Goal: Task Accomplishment & Management: Manage account settings

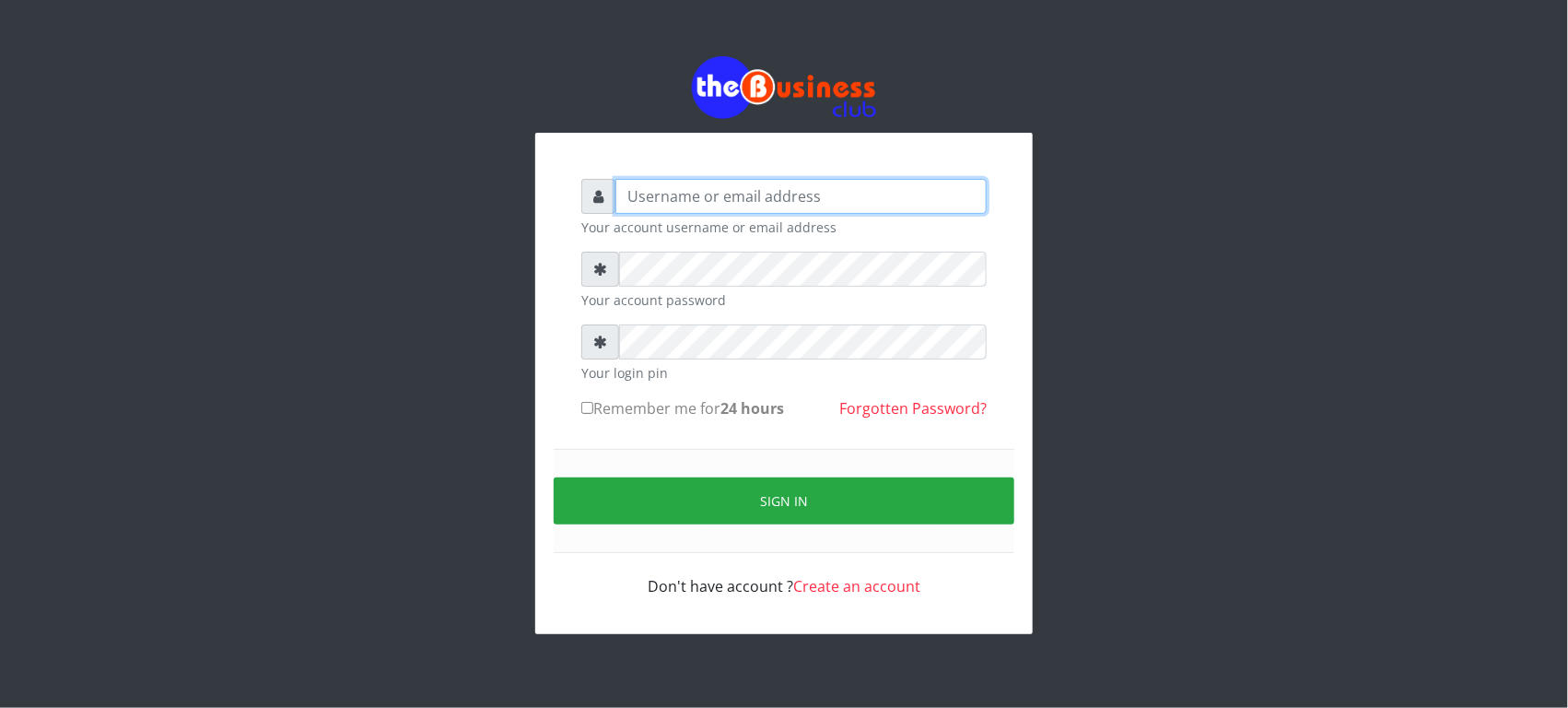
type input "Revgaly"
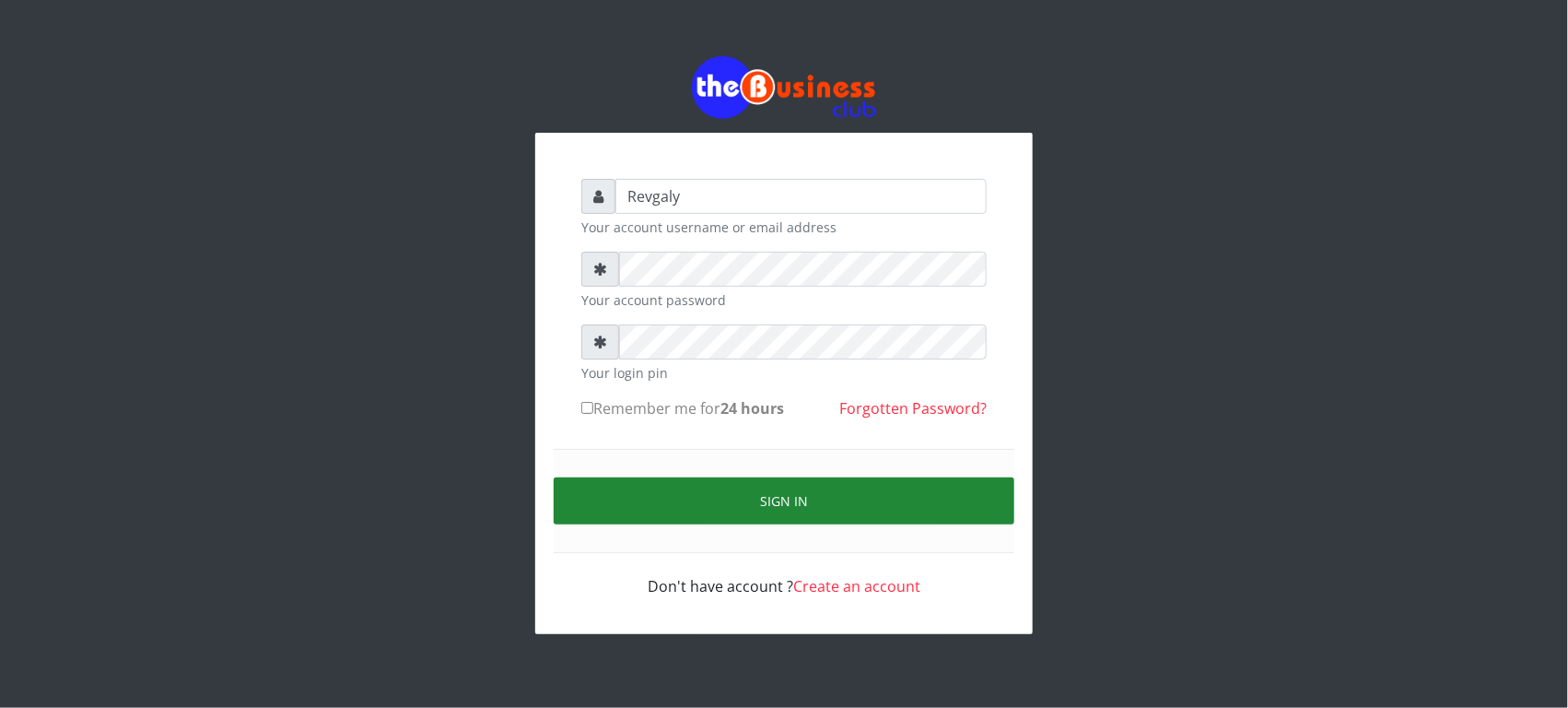
click at [620, 491] on button "Sign in" at bounding box center [784, 501] width 461 height 47
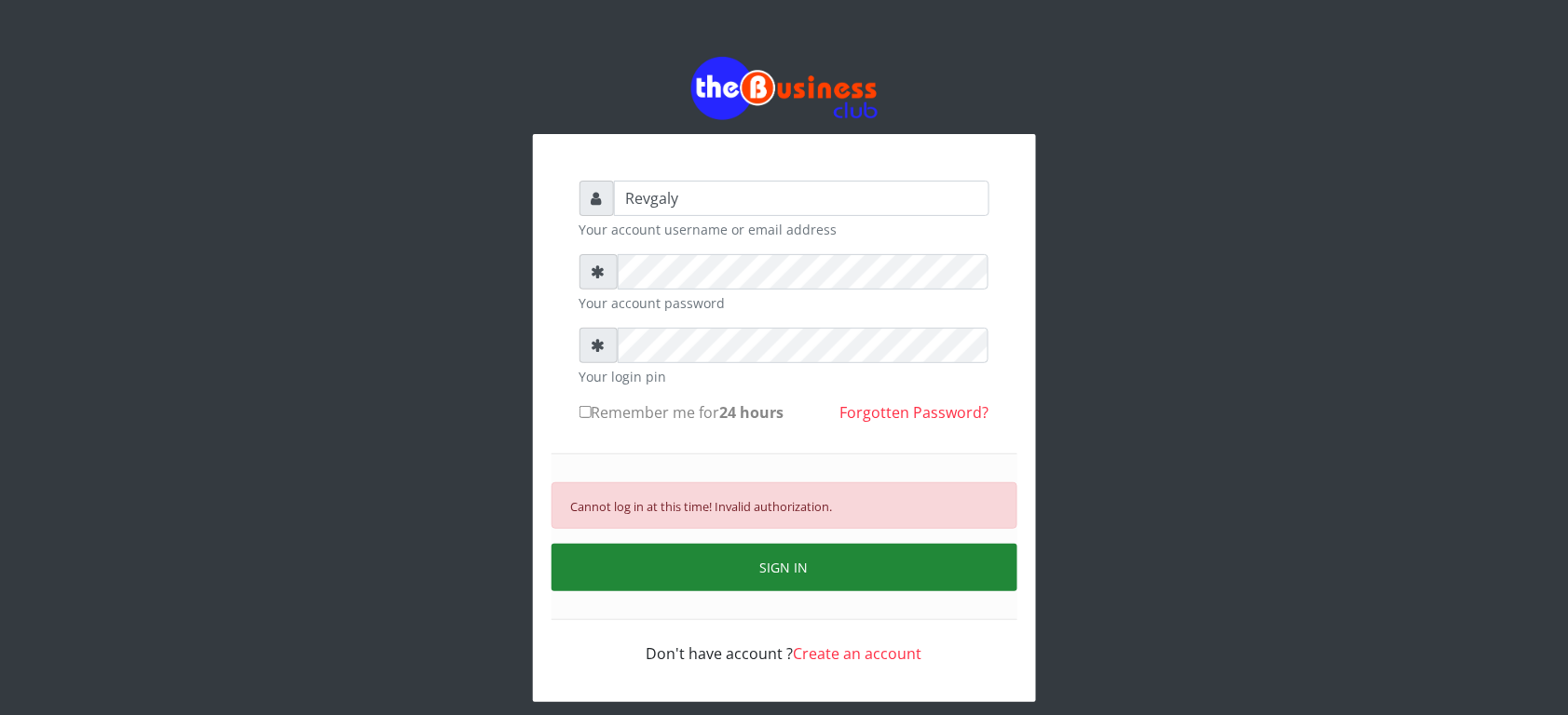
click at [654, 545] on button "SIGN IN" at bounding box center [784, 567] width 466 height 47
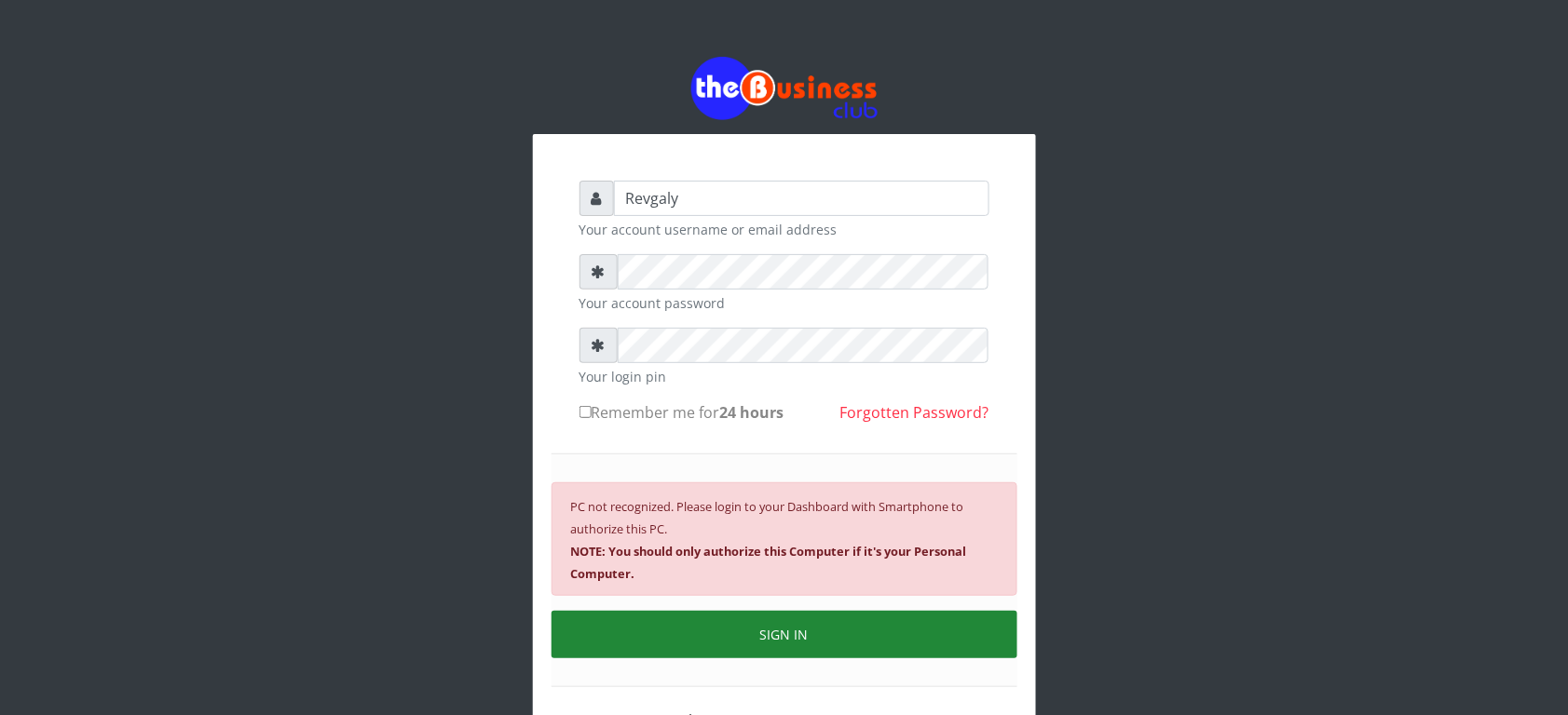
click at [654, 545] on b "NOTE: You should only authorize this Computer if it's your Personal Computer." at bounding box center [769, 563] width 396 height 40
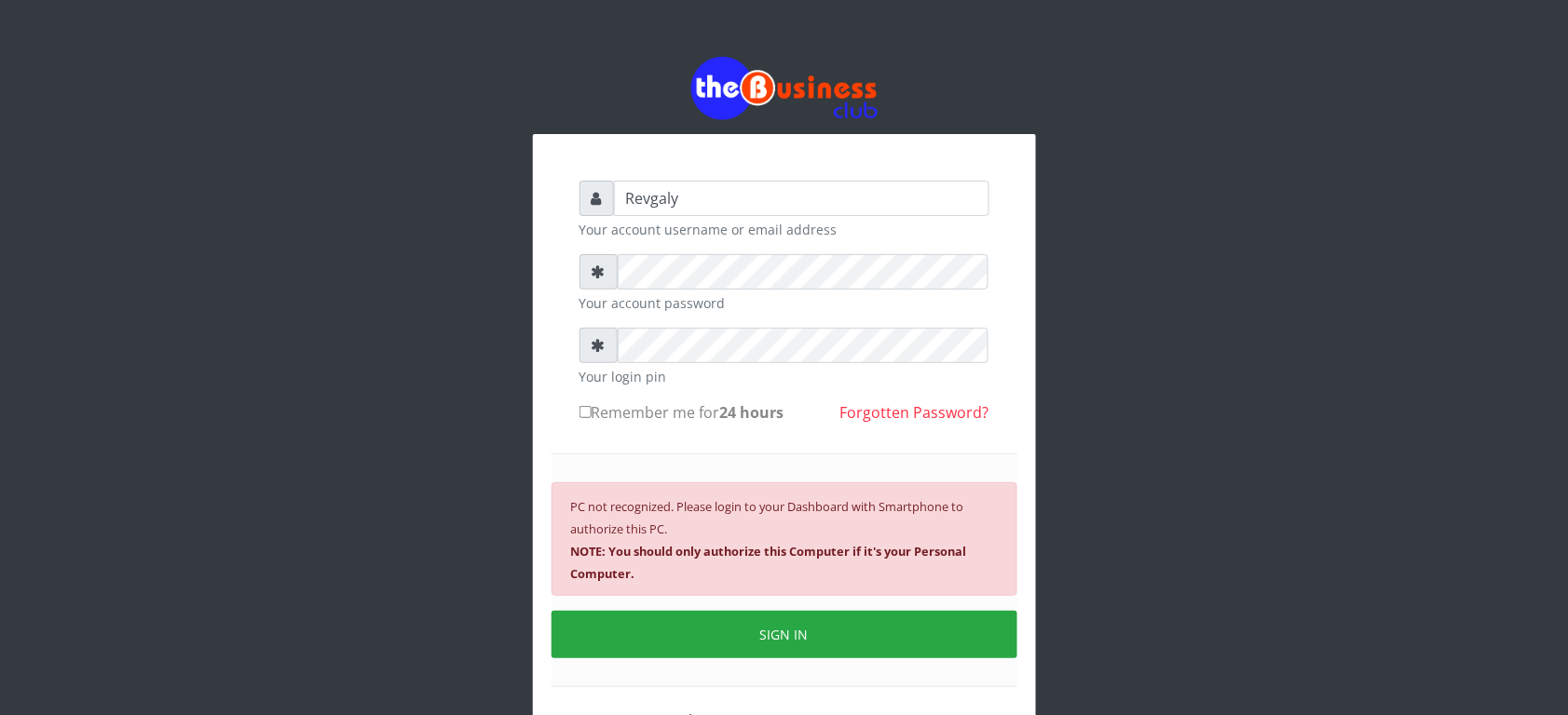
click at [649, 541] on div "PC not recognized. Please login to your Dashboard with Smartphone to authorize …" at bounding box center [784, 539] width 466 height 114
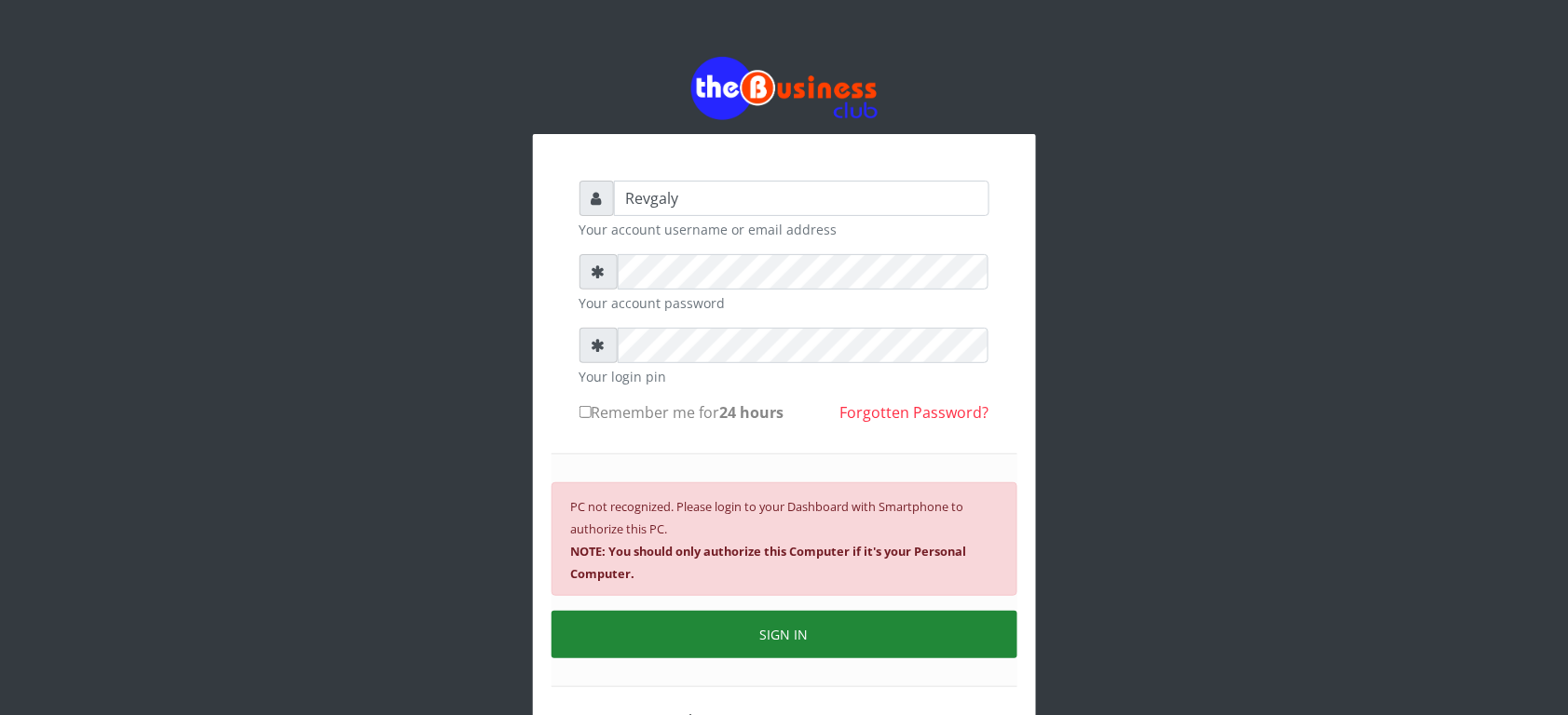
click at [899, 631] on button "SIGN IN" at bounding box center [784, 634] width 466 height 47
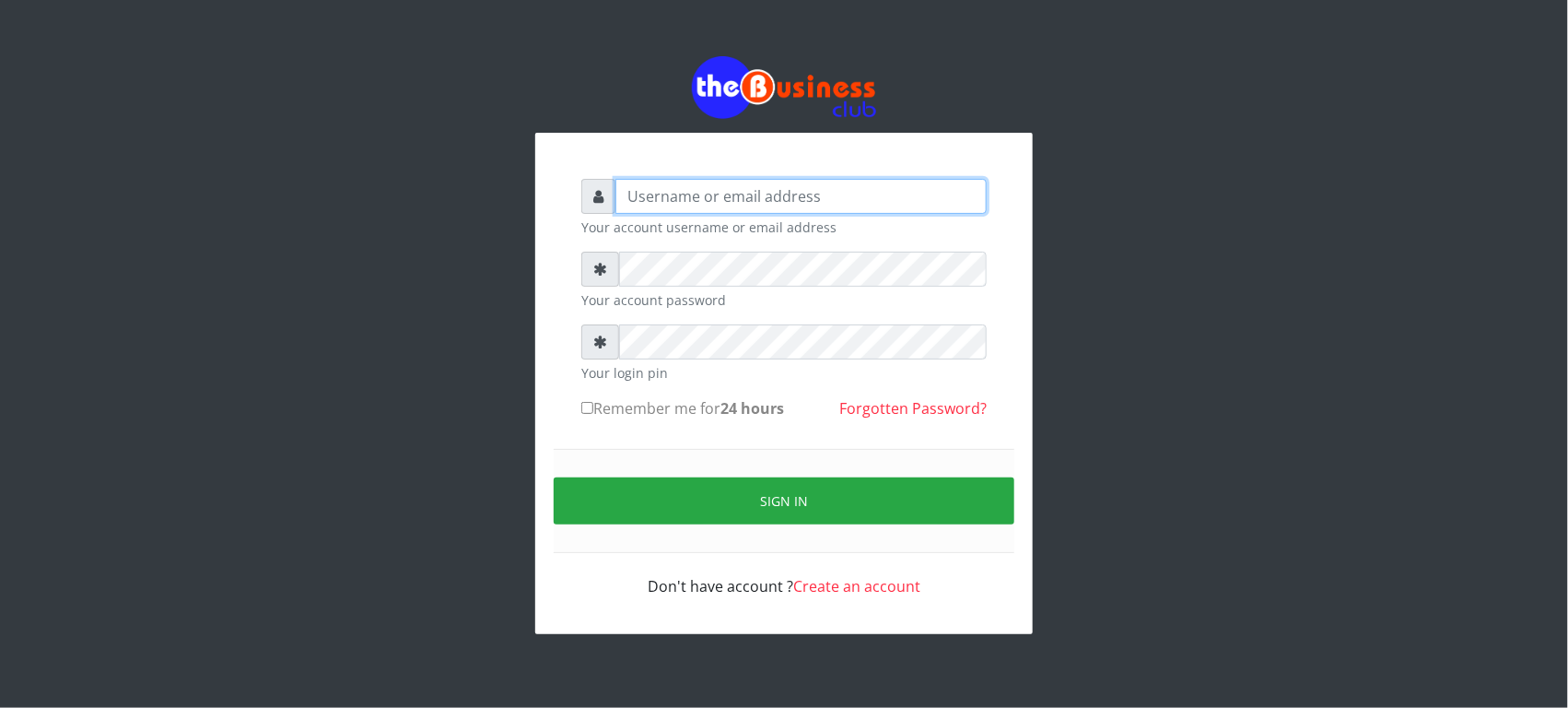
type input "Revgaly"
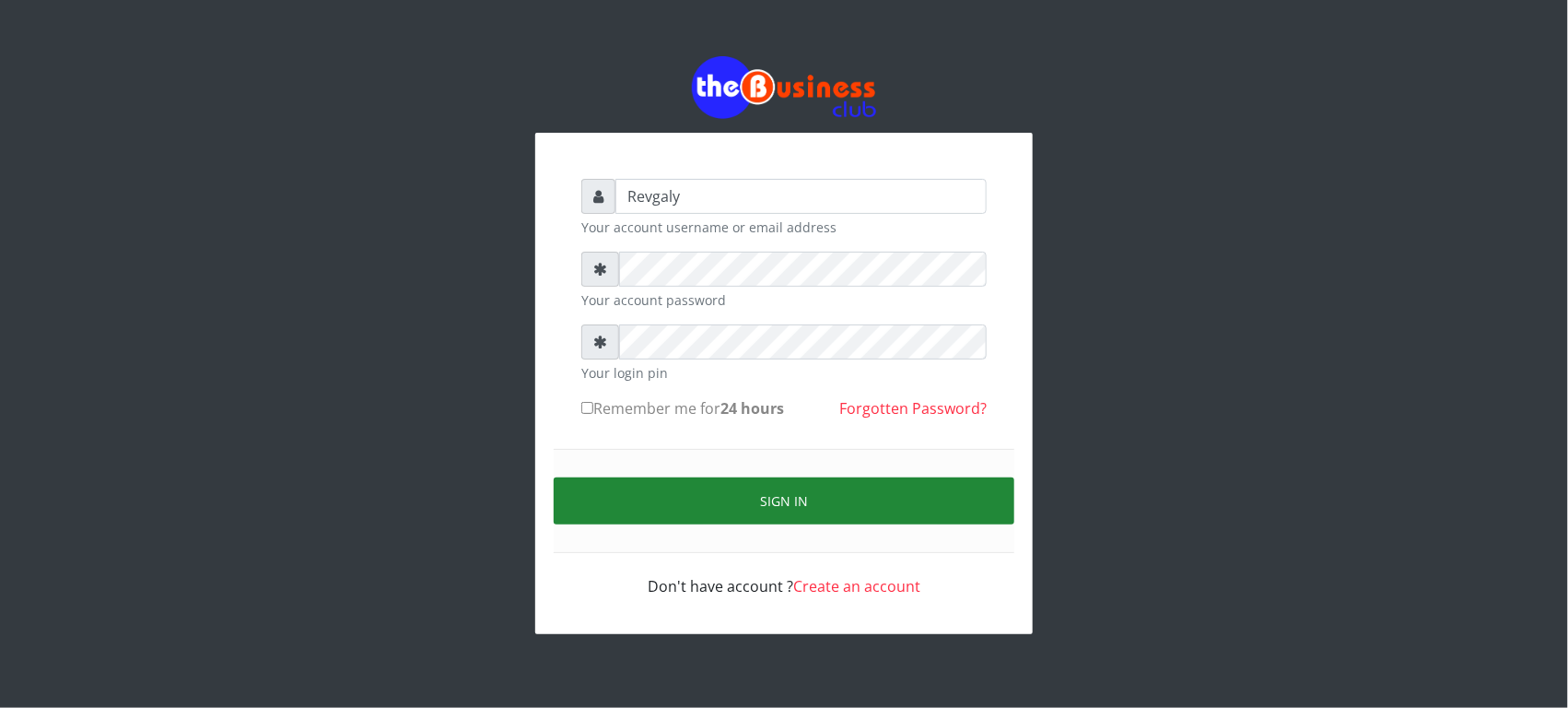
click at [643, 509] on button "Sign in" at bounding box center [784, 501] width 461 height 47
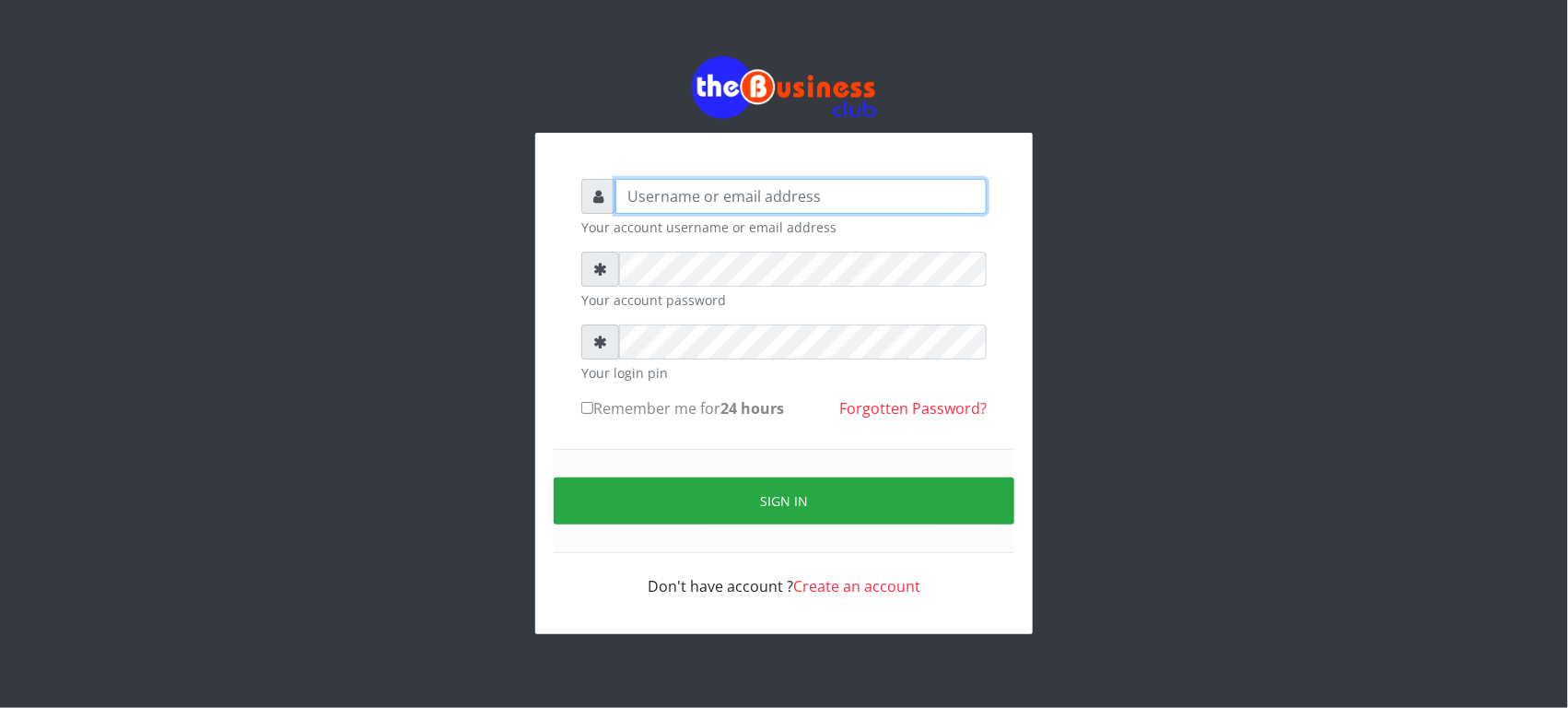
type input "Revgaly"
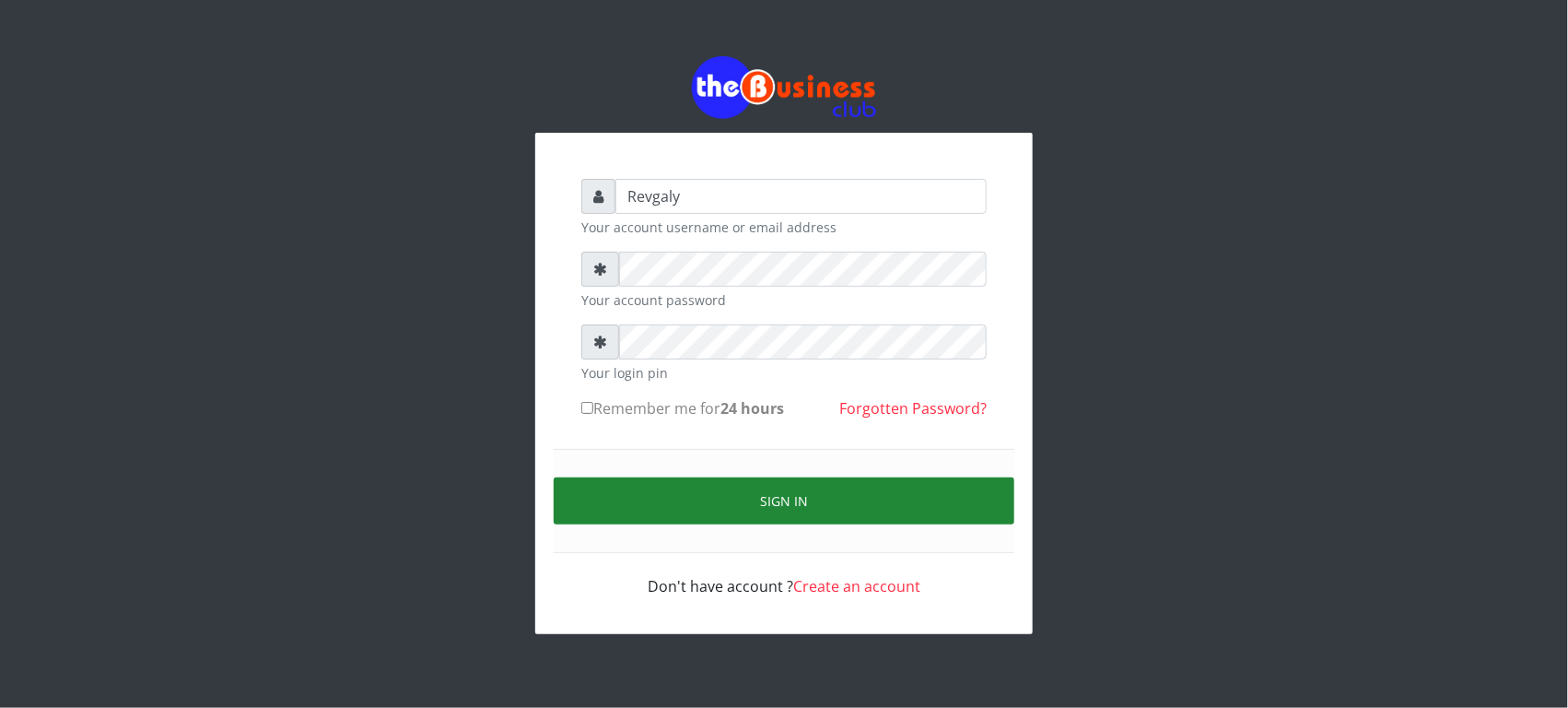
click at [634, 503] on button "Sign in" at bounding box center [784, 501] width 461 height 47
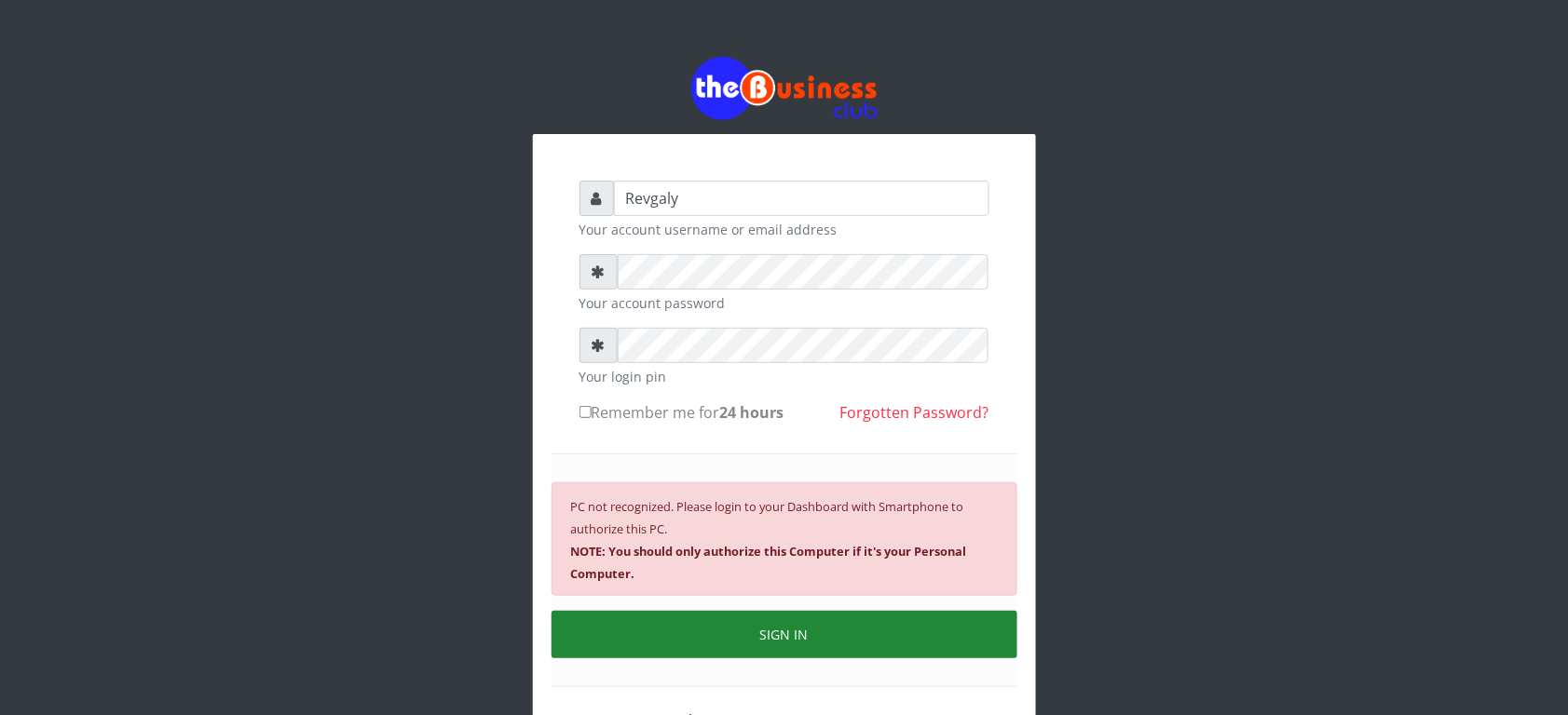
click at [734, 627] on button "SIGN IN" at bounding box center [784, 634] width 466 height 47
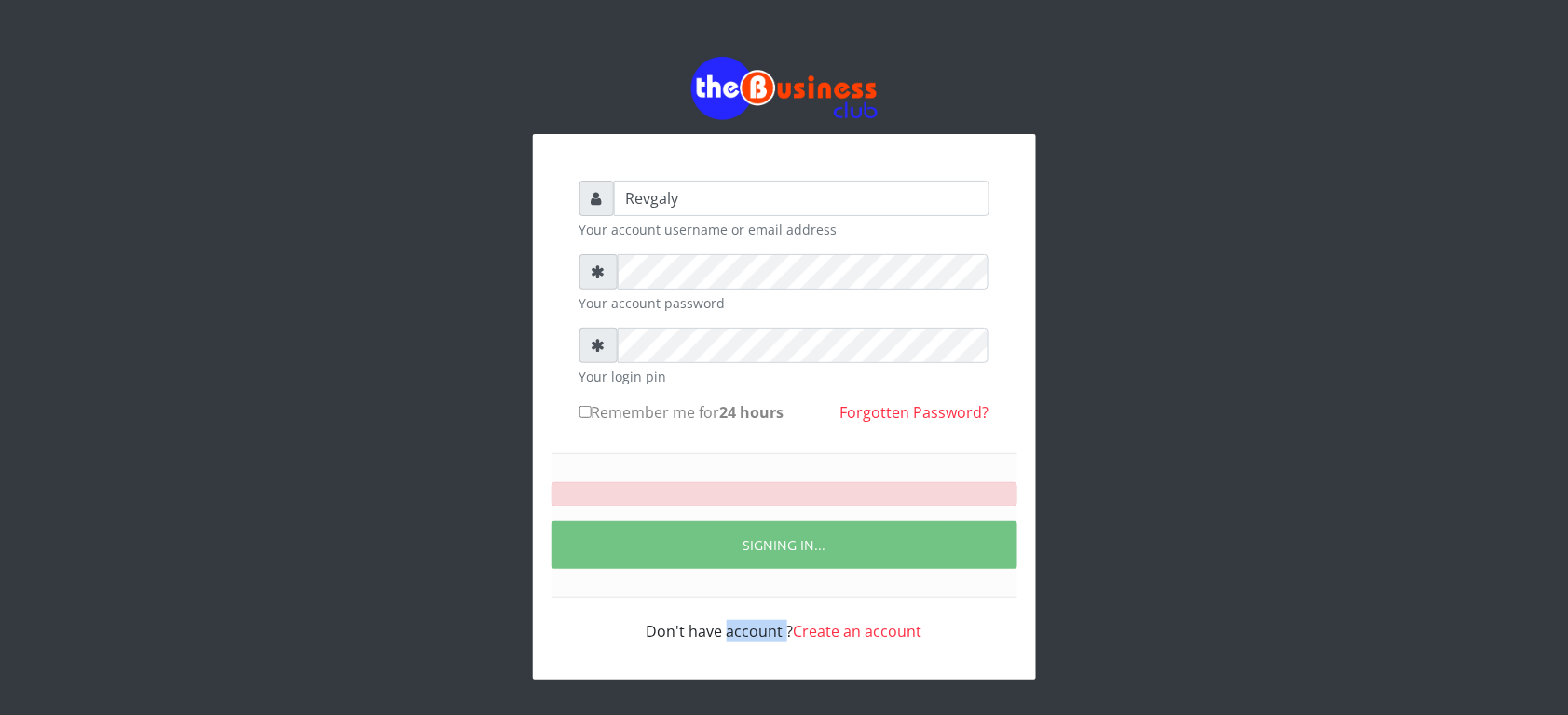
click at [734, 627] on div "Don't have account ? Create an account" at bounding box center [784, 620] width 409 height 45
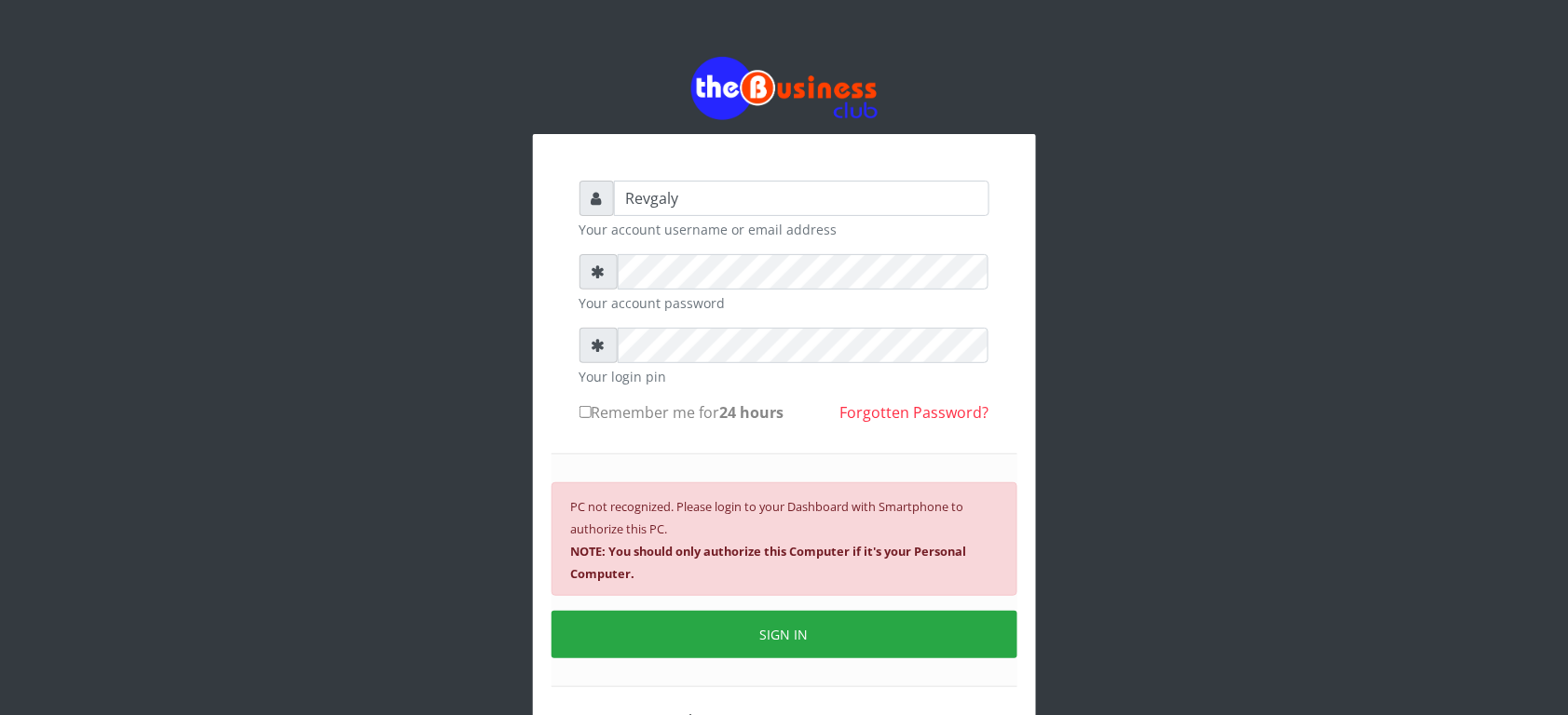
drag, startPoint x: 734, startPoint y: 627, endPoint x: 686, endPoint y: 453, distance: 180.5
click at [686, 453] on div "PC not recognized. Please login to your Dashboard with Smartphone to authorize …" at bounding box center [784, 570] width 466 height 233
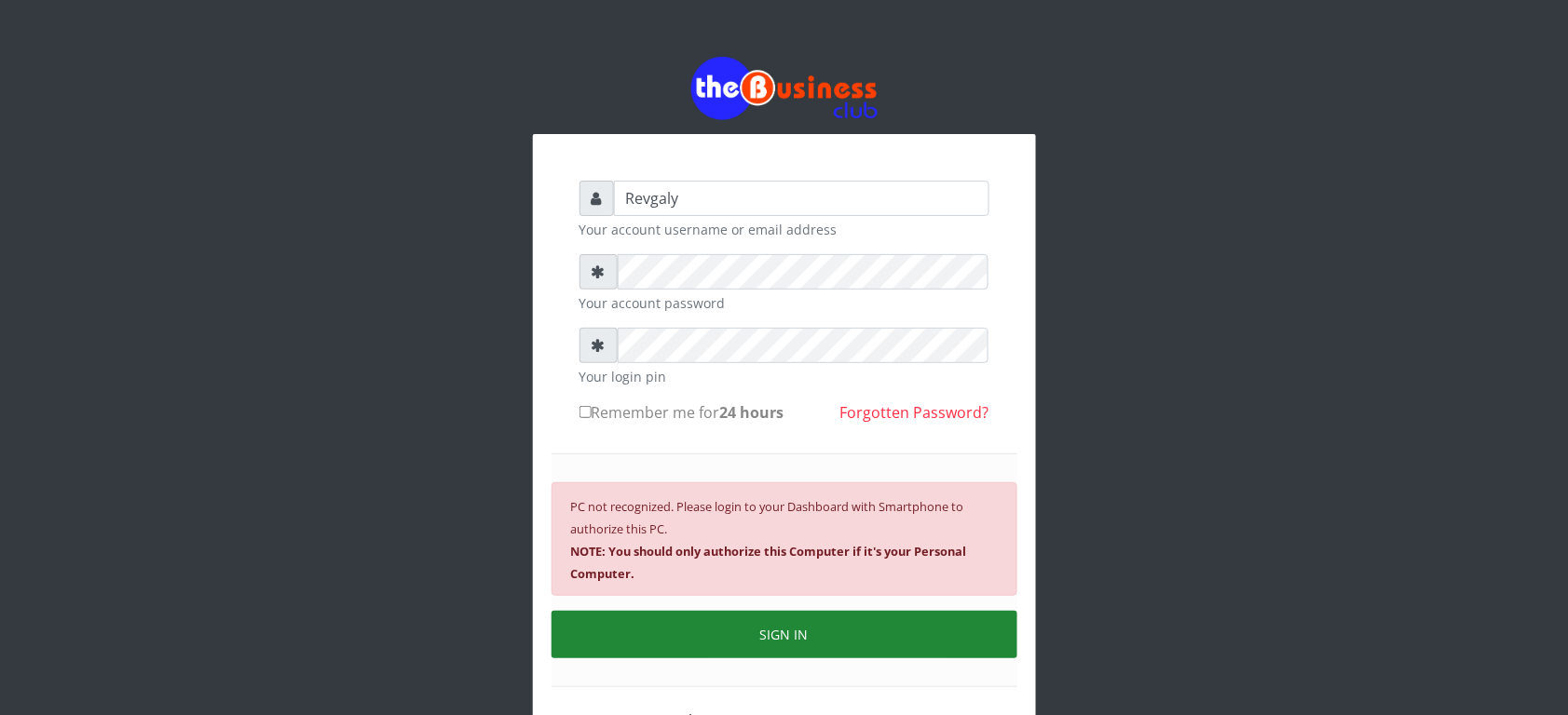
click at [689, 622] on button "SIGN IN" at bounding box center [784, 634] width 466 height 47
click at [689, 687] on div "Don't have account ? Create an account" at bounding box center [784, 709] width 409 height 45
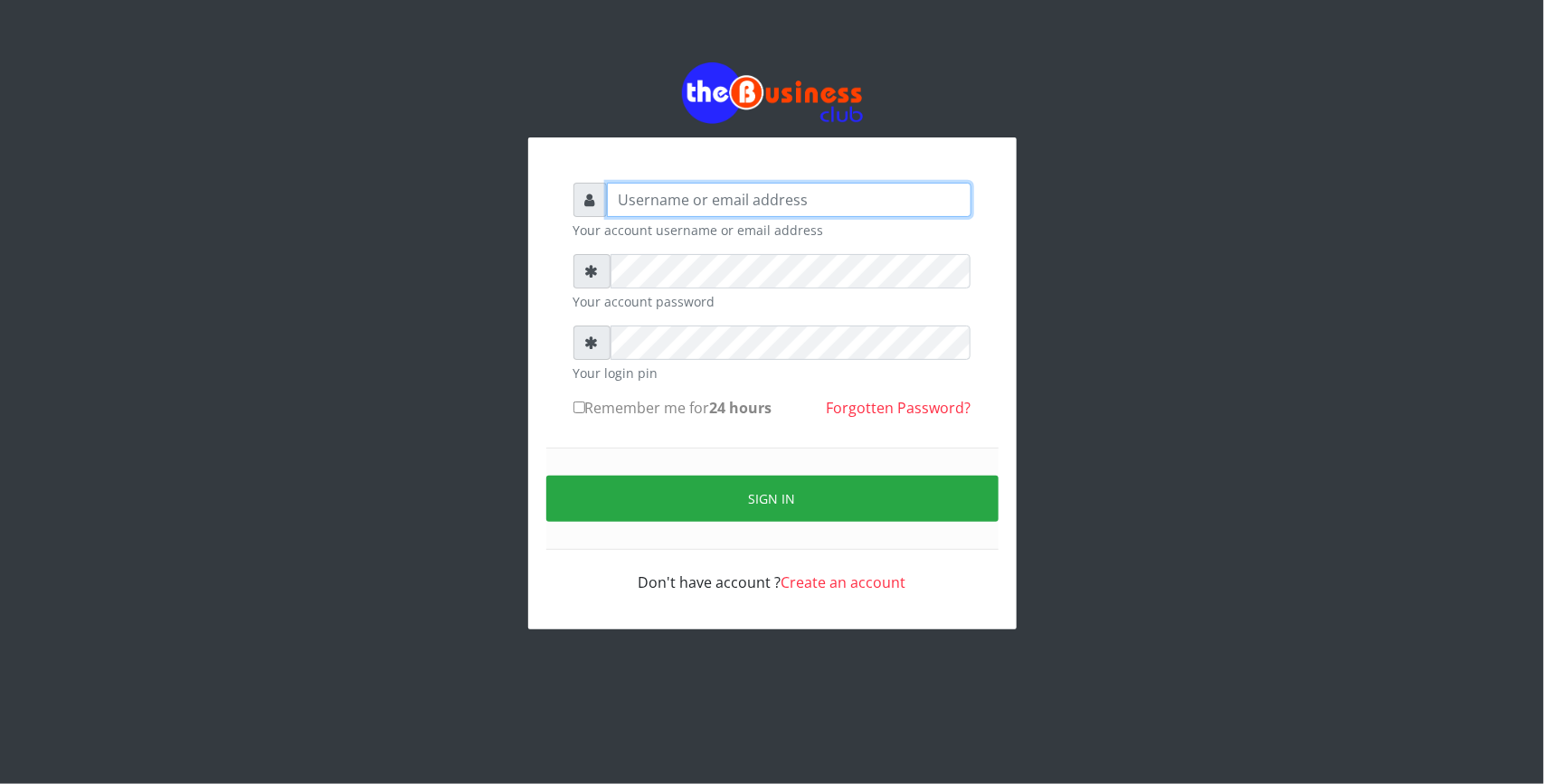
type input "Revgaly"
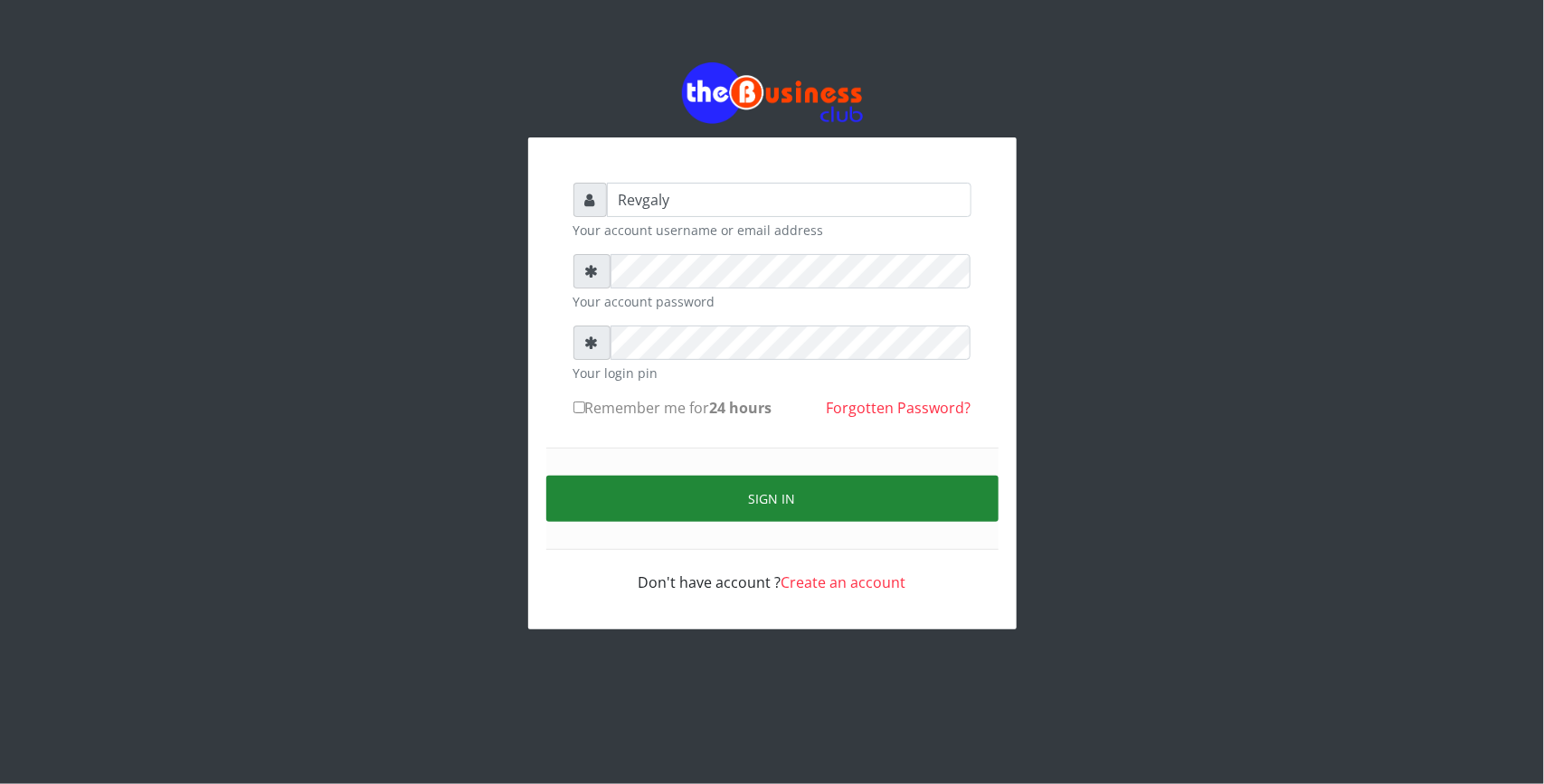
click at [622, 490] on button "Sign in" at bounding box center [772, 499] width 453 height 46
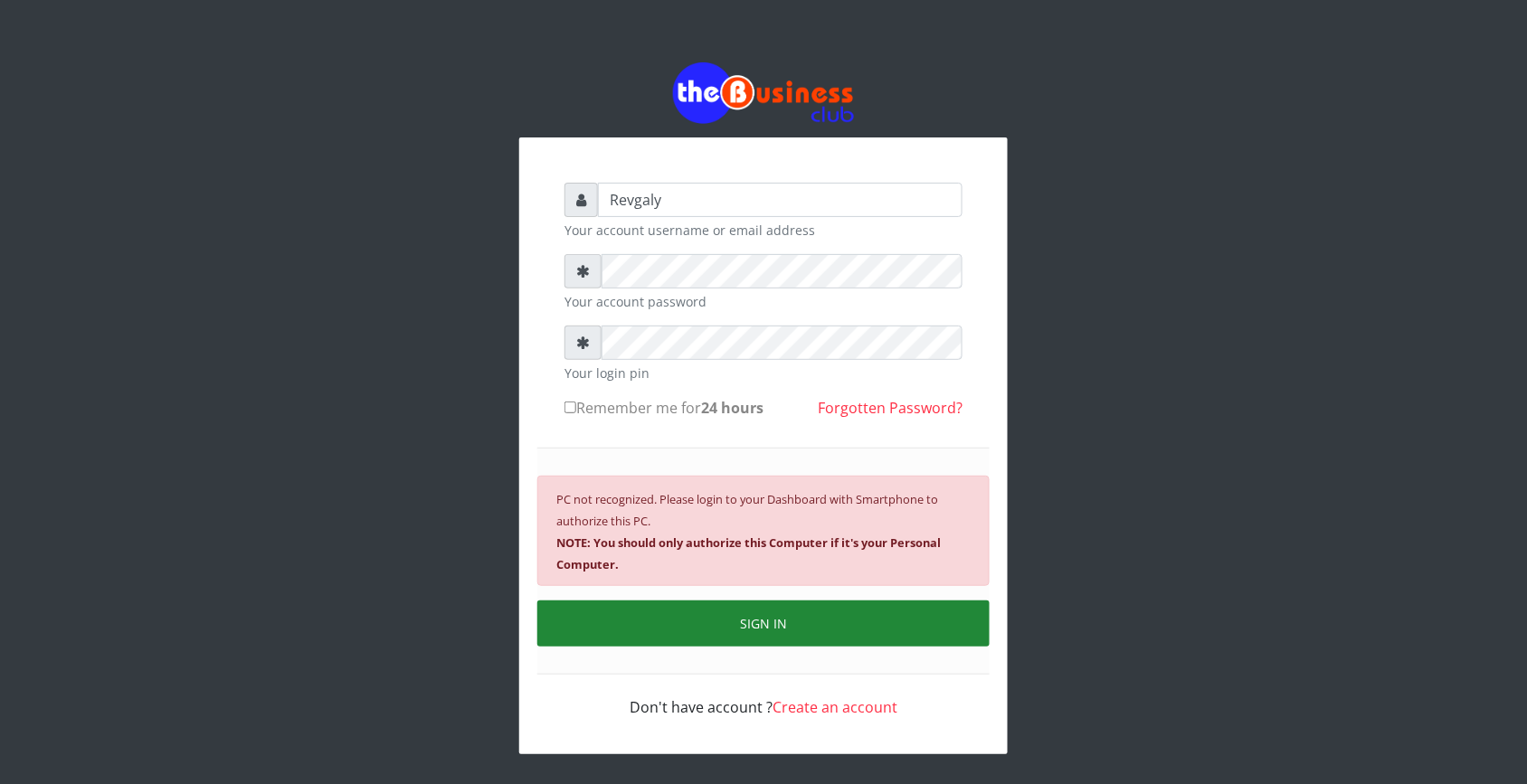
click at [624, 627] on button "SIGN IN" at bounding box center [763, 623] width 452 height 46
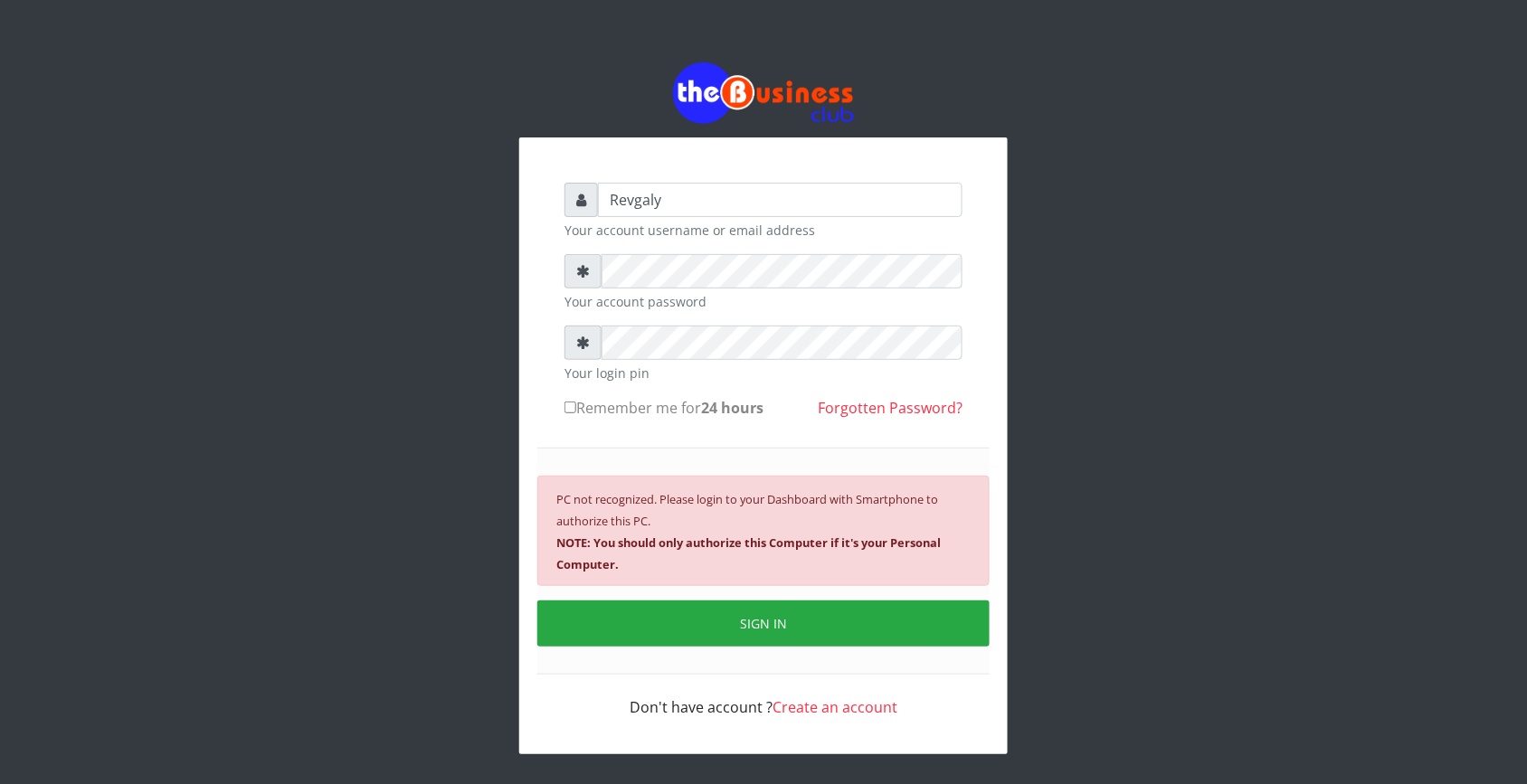
click at [567, 412] on input "Remember me for 24 hours" at bounding box center [570, 407] width 12 height 12
checkbox input "true"
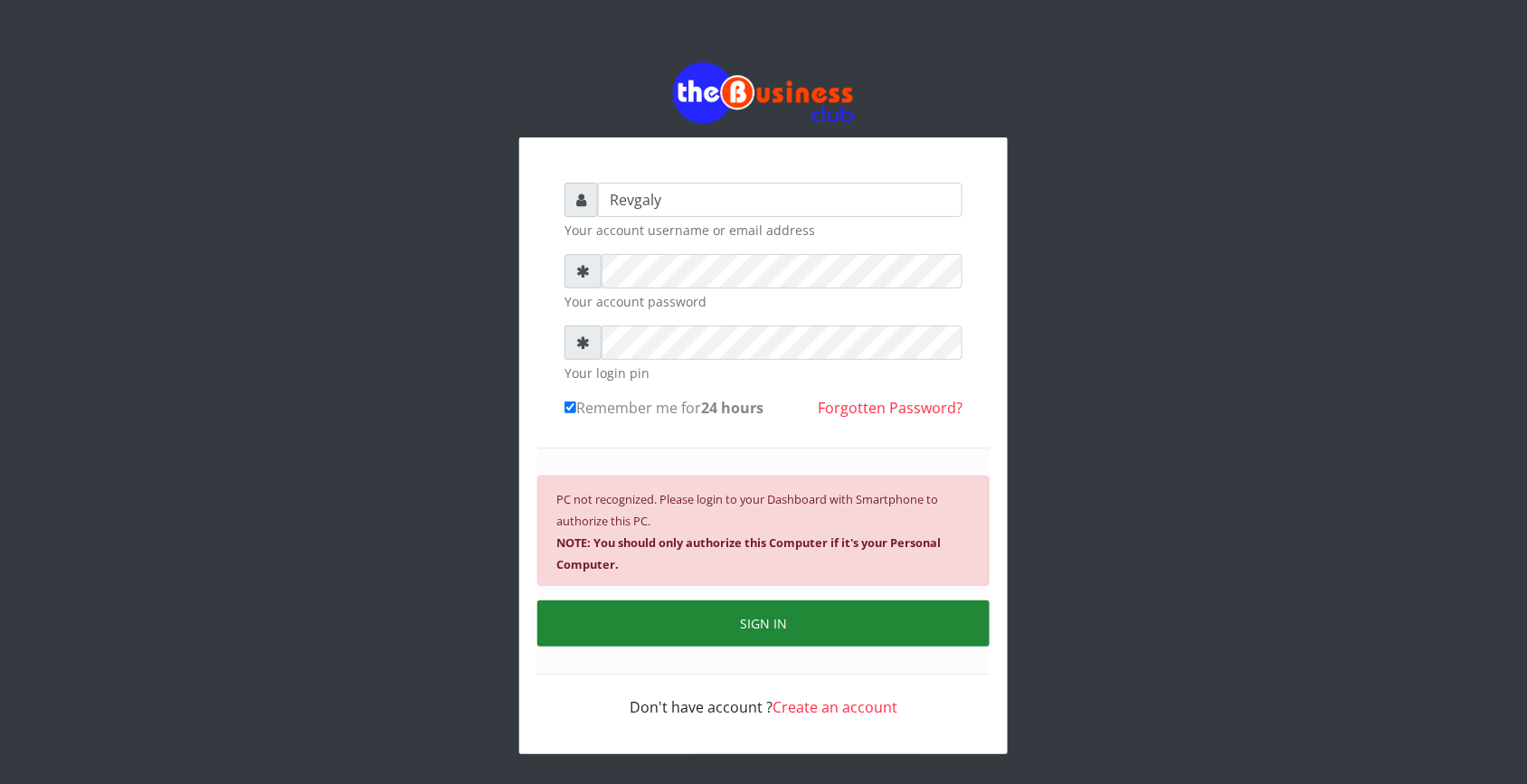
click at [679, 638] on button "SIGN IN" at bounding box center [763, 623] width 452 height 46
click at [706, 631] on button "SIGN IN" at bounding box center [763, 623] width 452 height 46
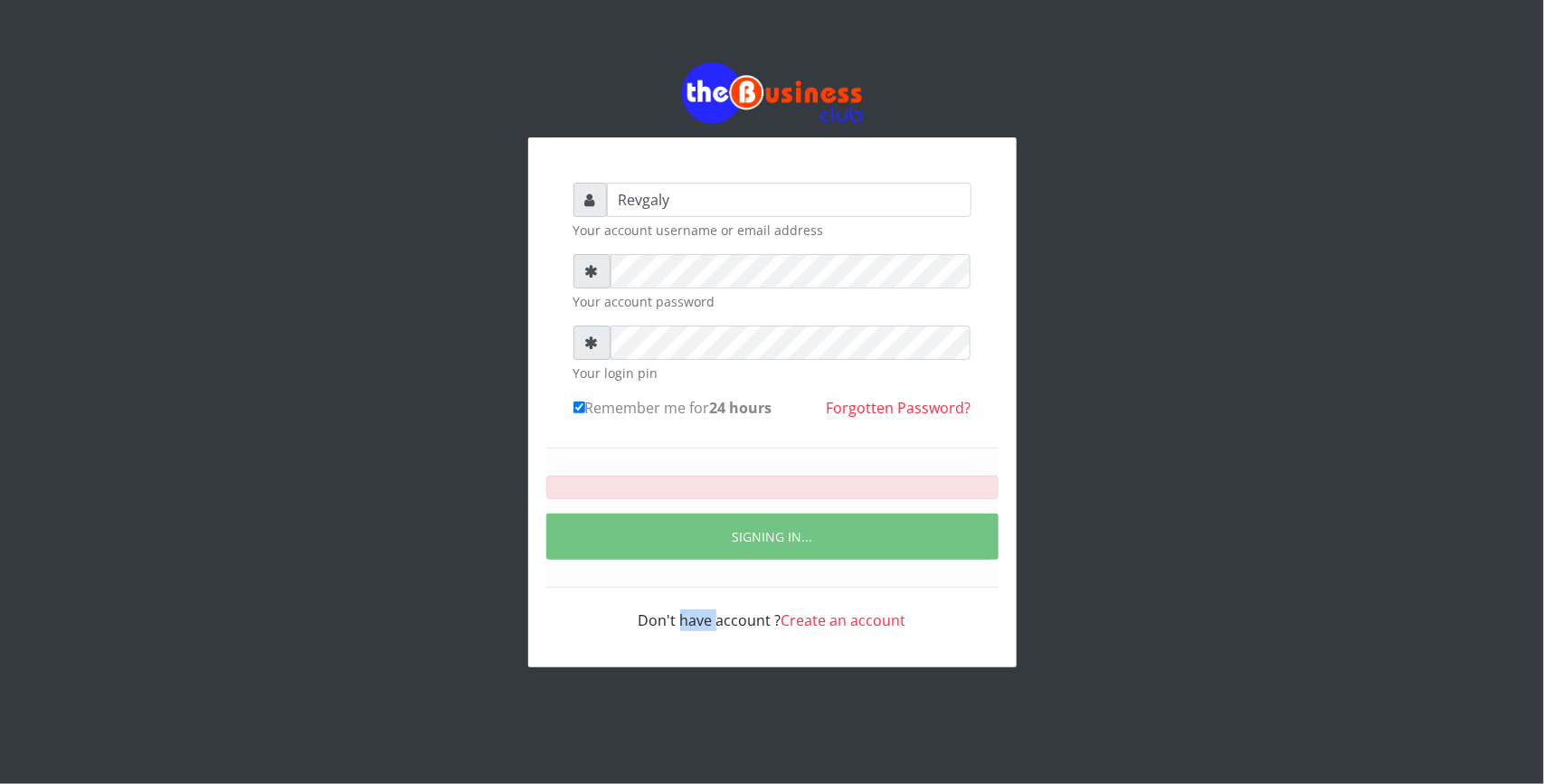
click at [707, 631] on div "Don't have account ? Create an account" at bounding box center [772, 609] width 398 height 44
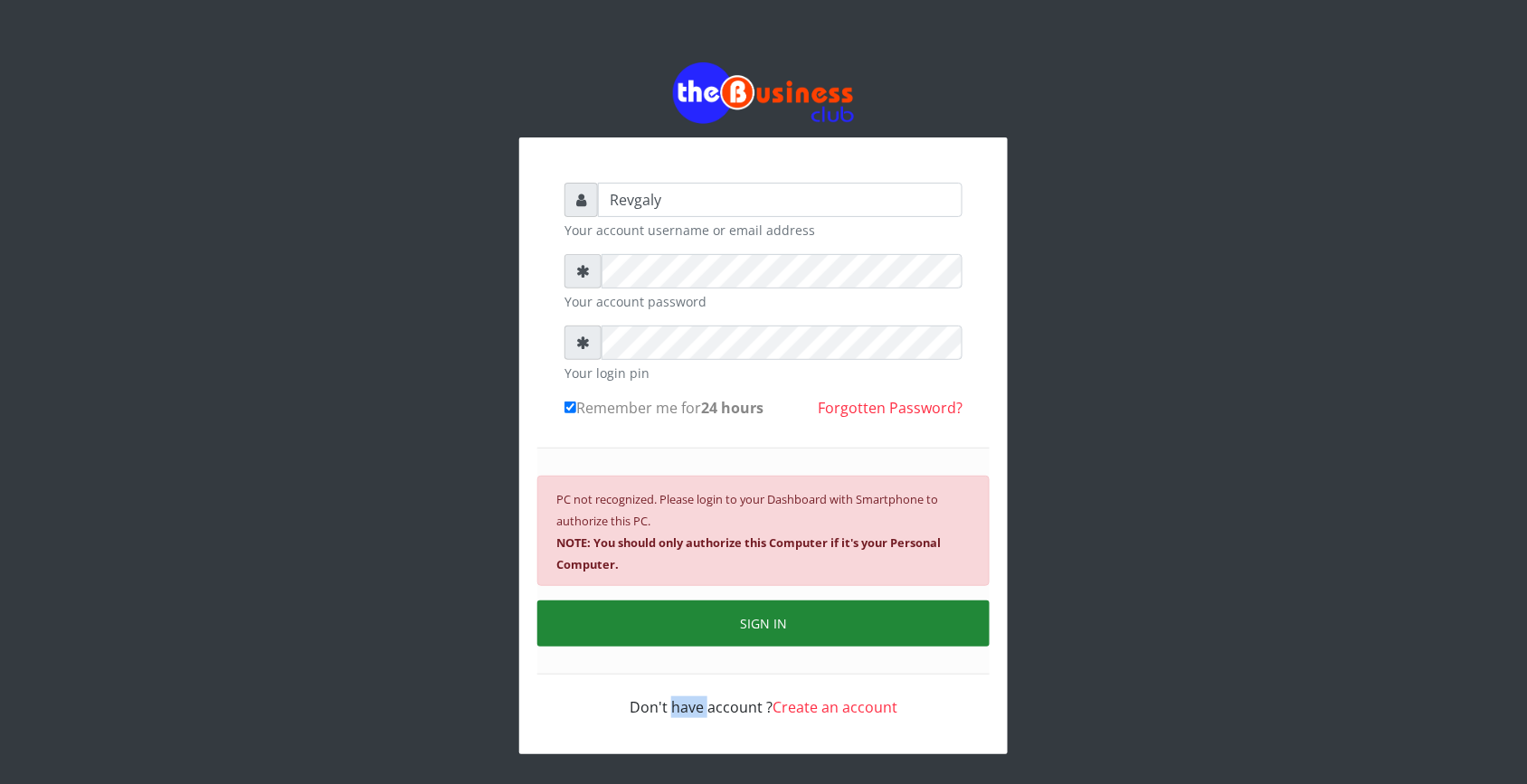
click at [706, 631] on button "SIGN IN" at bounding box center [763, 623] width 452 height 46
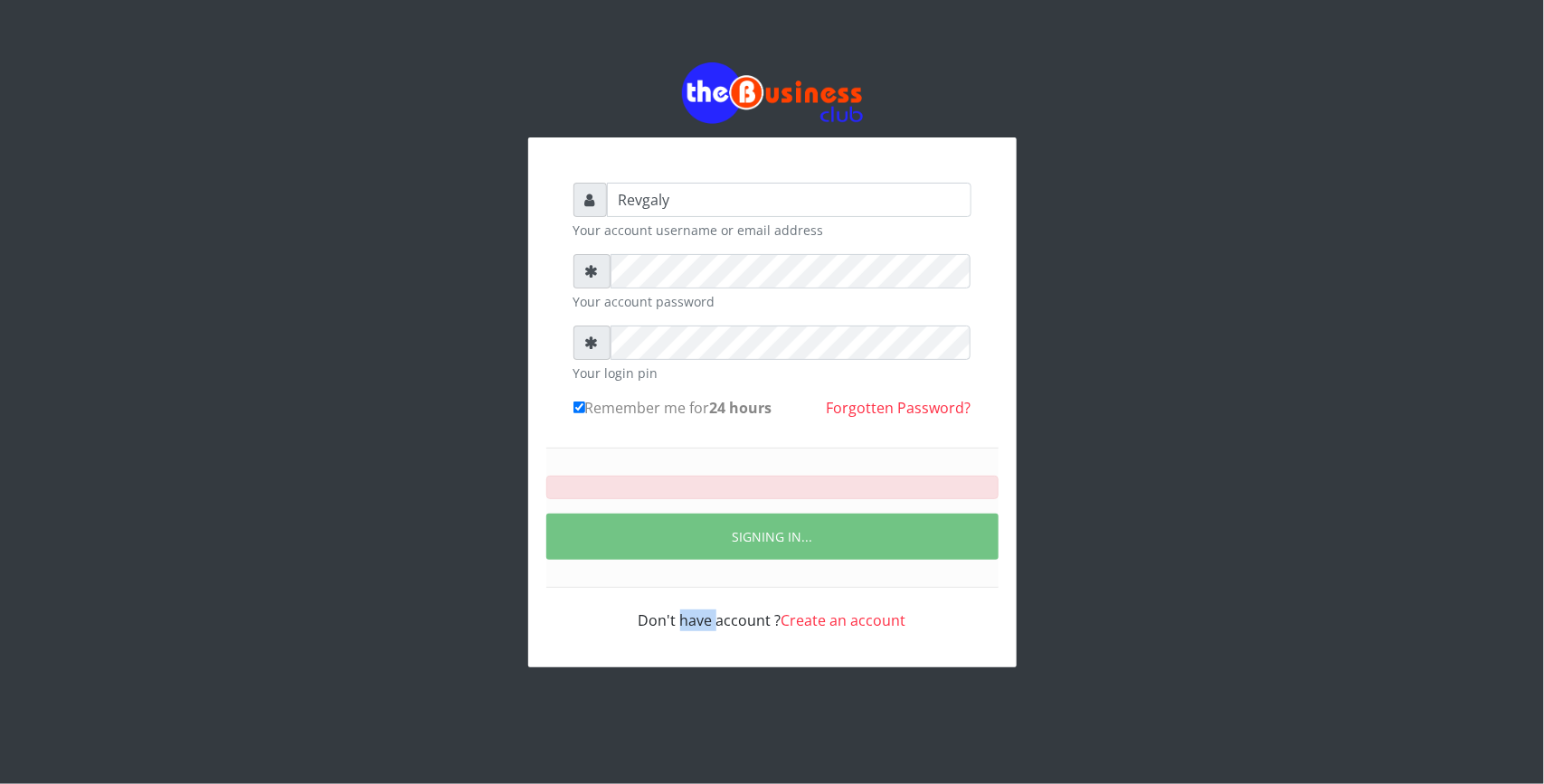
click at [707, 631] on div "Don't have account ? Create an account" at bounding box center [772, 609] width 398 height 44
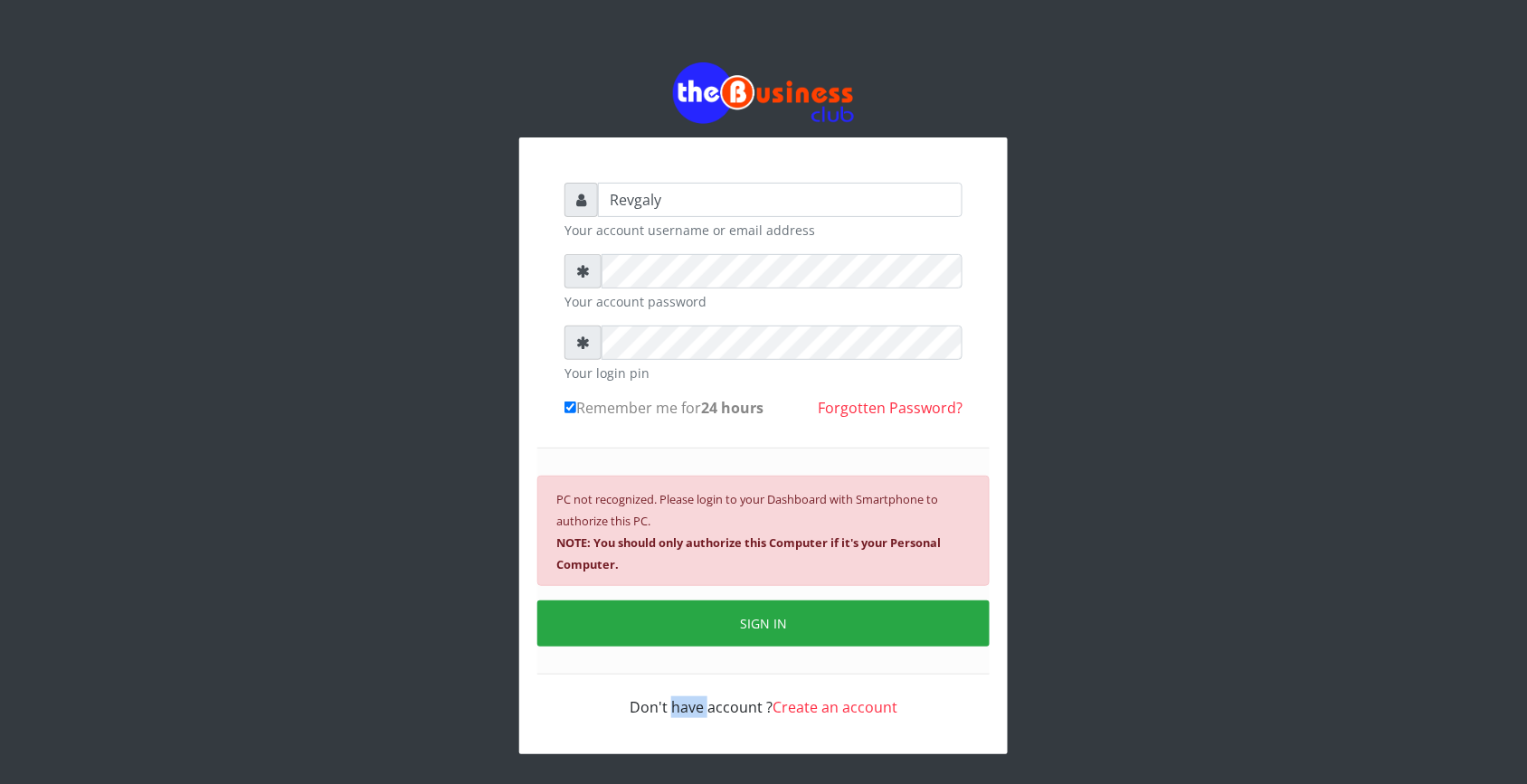
click at [832, 78] on img at bounding box center [763, 92] width 181 height 60
click at [832, 79] on img at bounding box center [763, 92] width 181 height 60
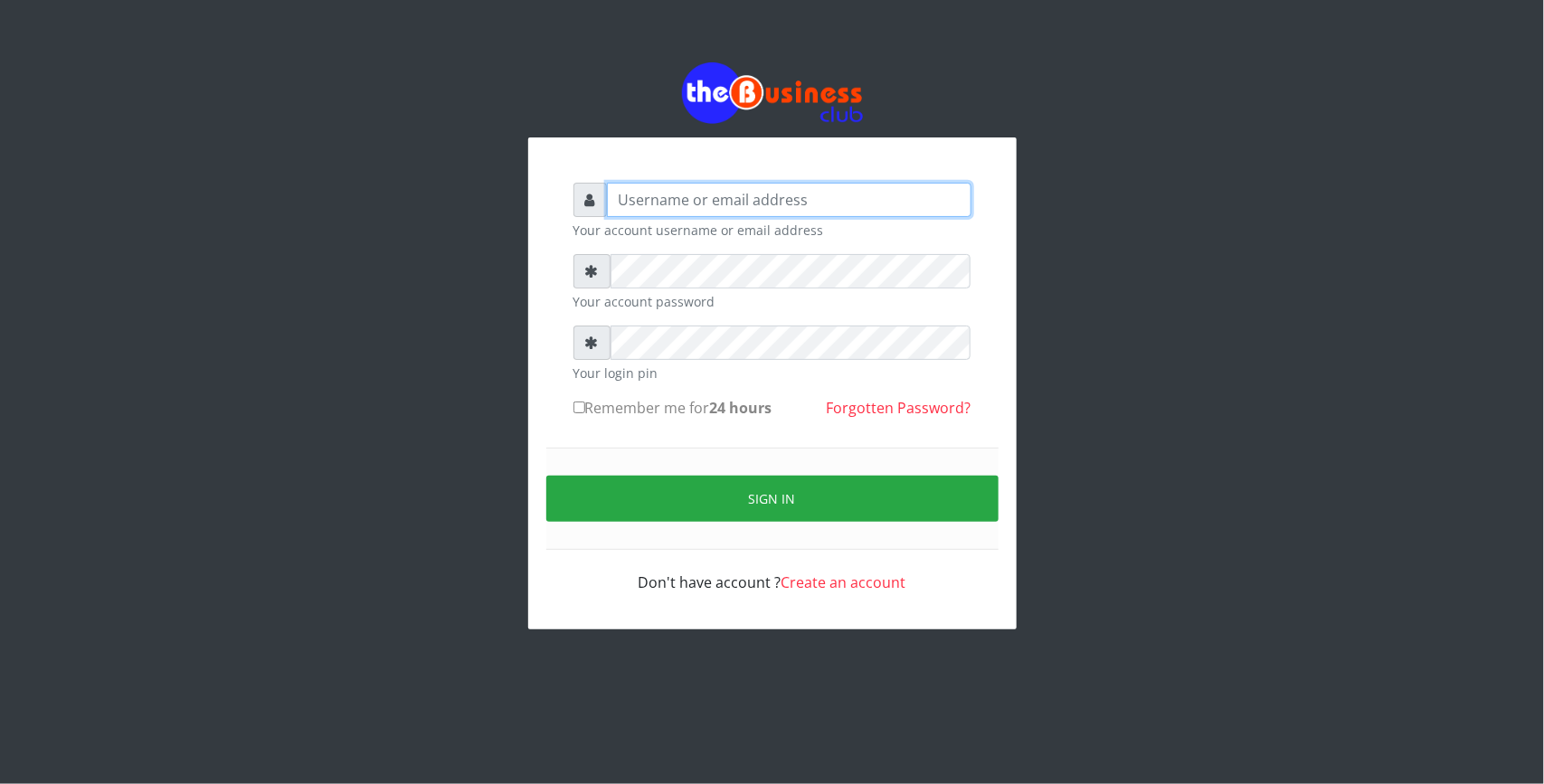
type input "Revgaly"
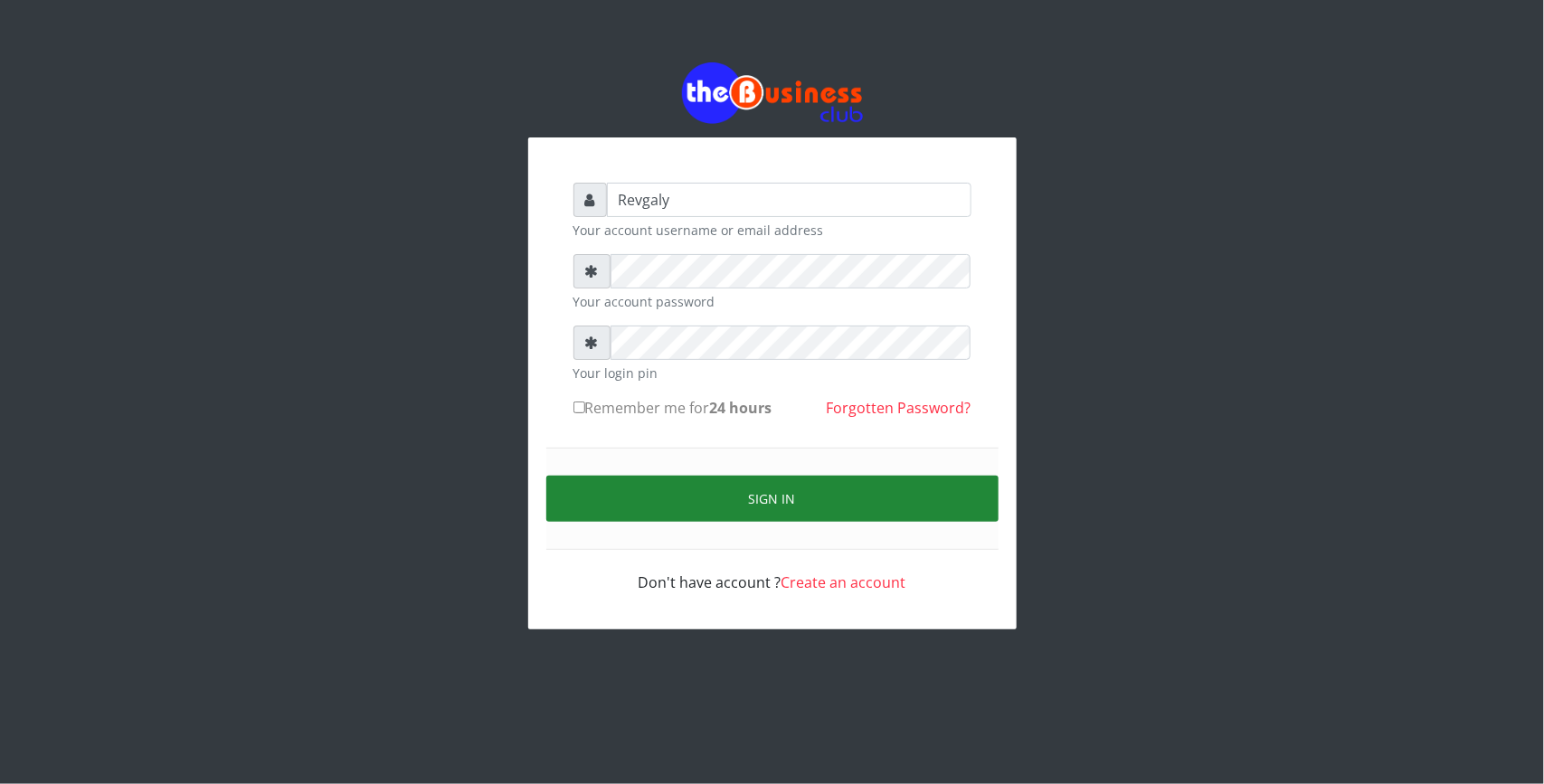
click at [618, 478] on button "Sign in" at bounding box center [772, 499] width 453 height 46
